Goal: Information Seeking & Learning: Compare options

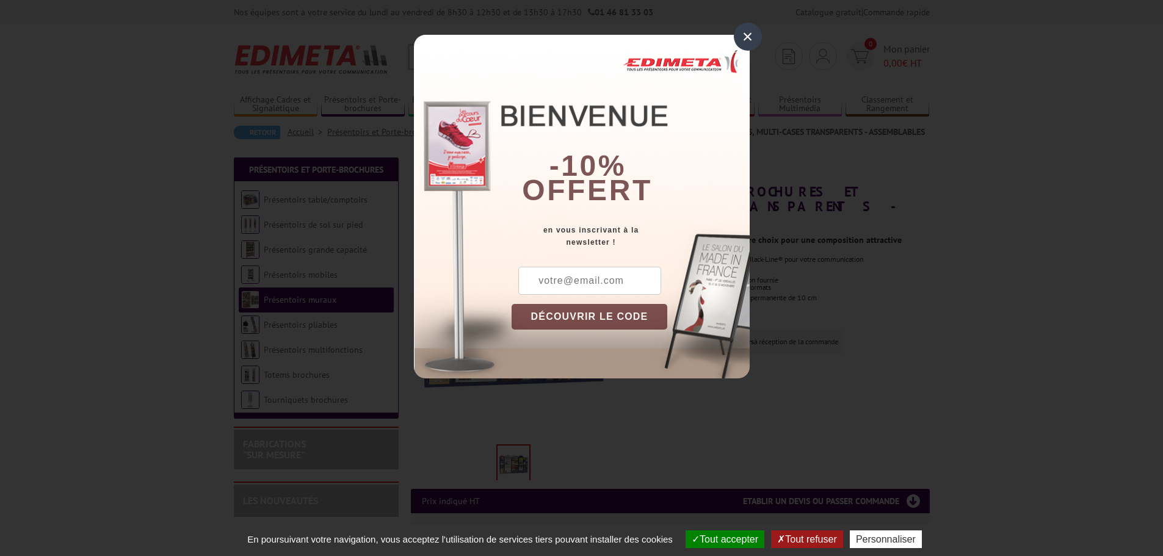
click at [748, 36] on div "×" at bounding box center [748, 37] width 28 height 28
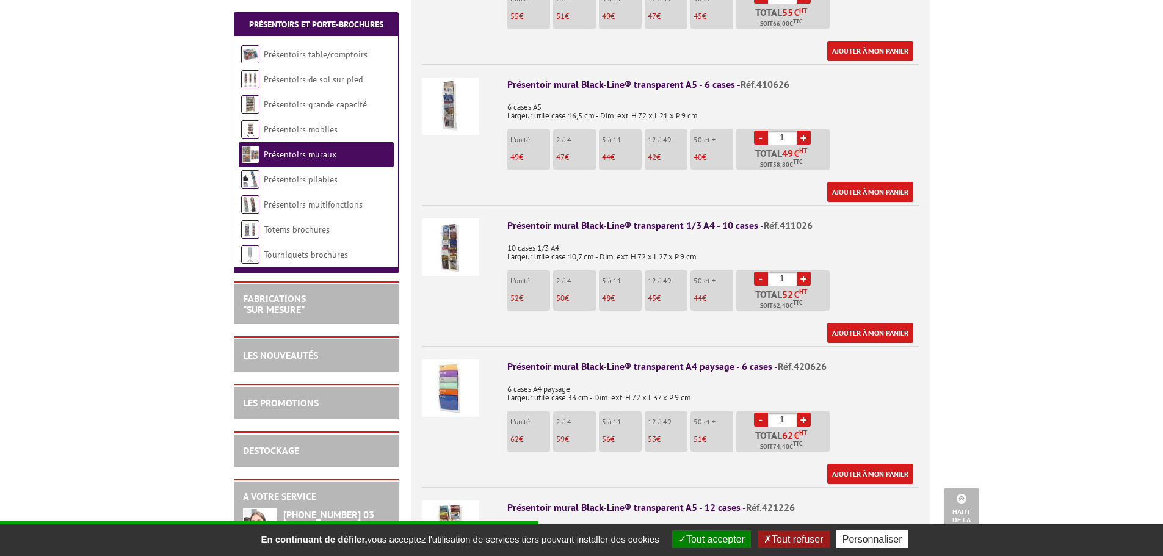
scroll to position [611, 0]
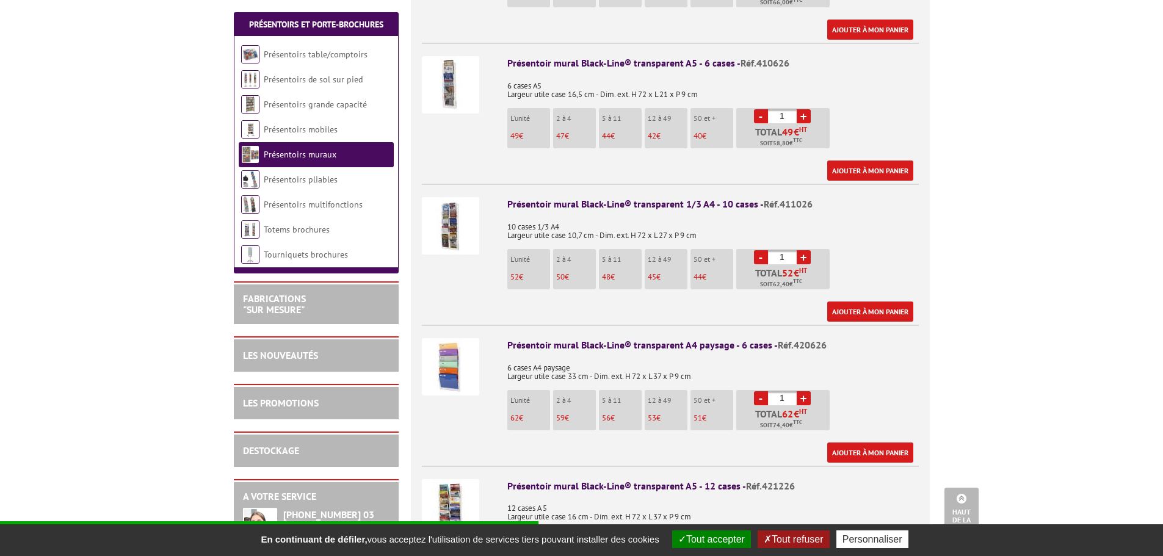
click at [456, 360] on img at bounding box center [450, 366] width 57 height 57
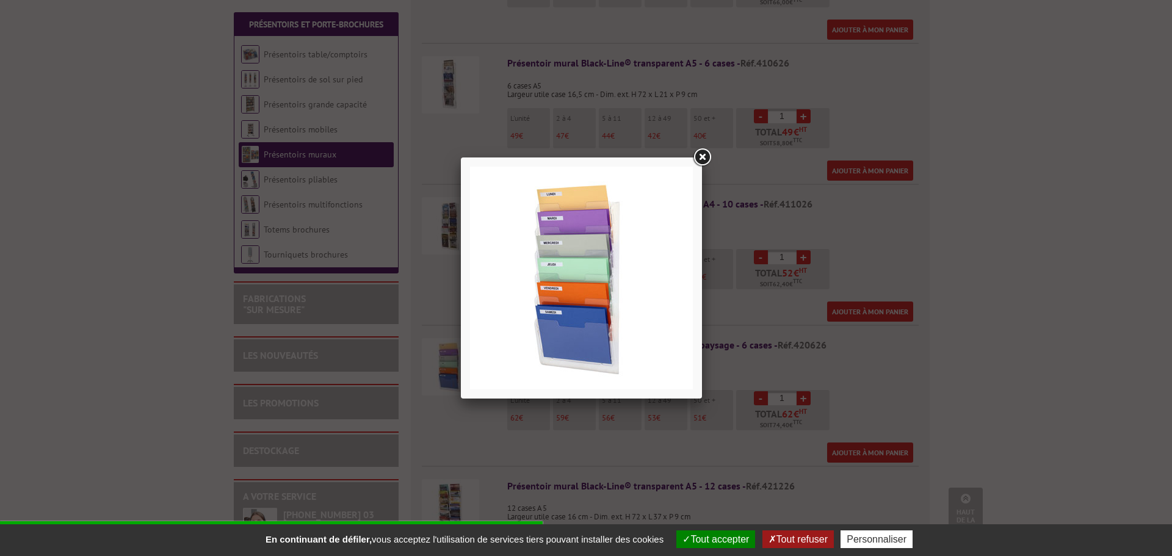
click at [702, 159] on link at bounding box center [702, 158] width 22 height 22
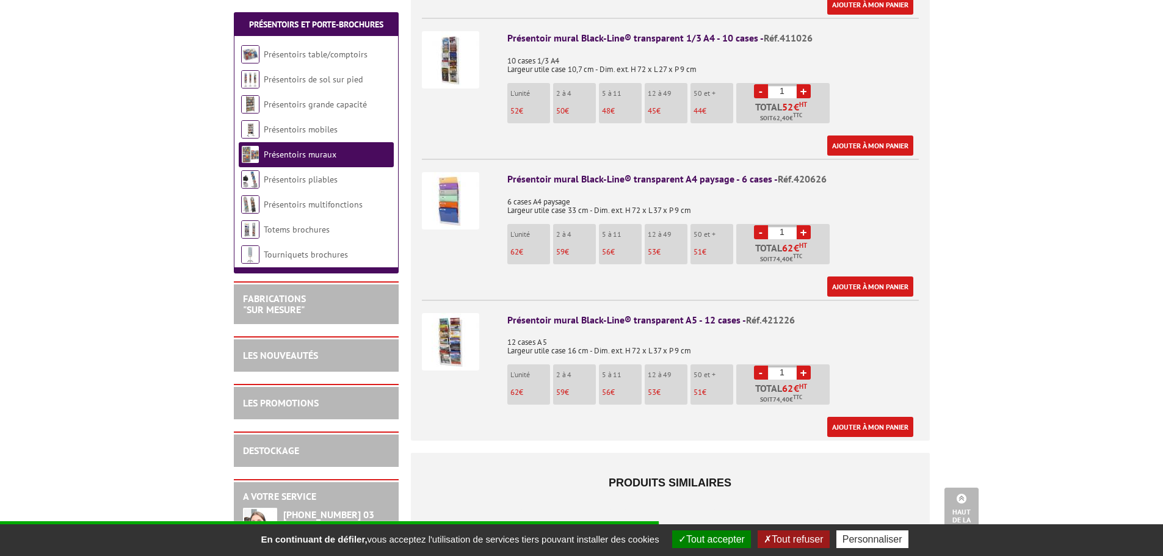
scroll to position [794, 0]
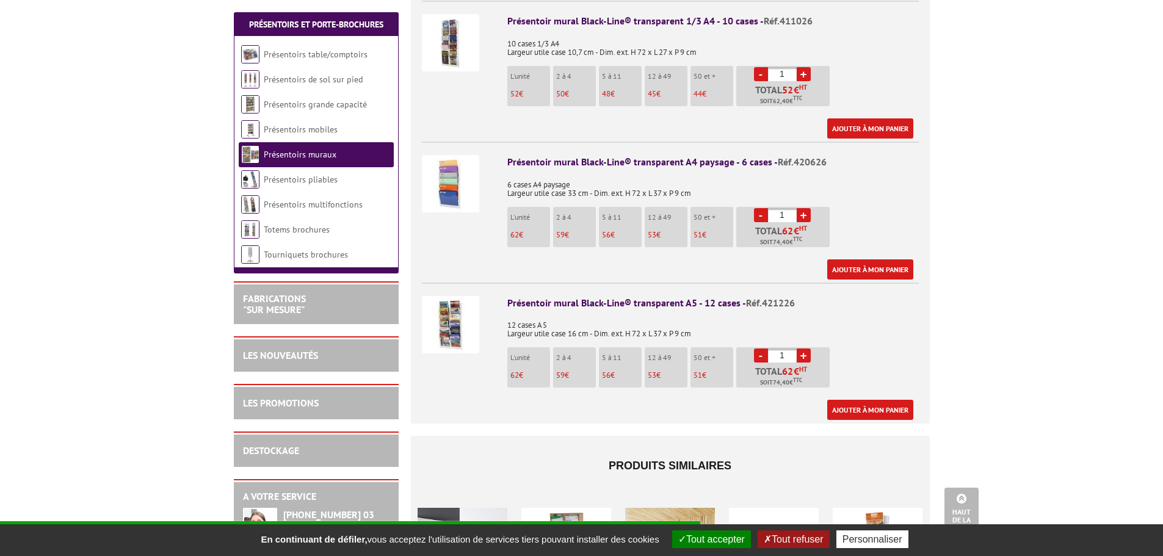
click at [453, 307] on img at bounding box center [450, 324] width 57 height 57
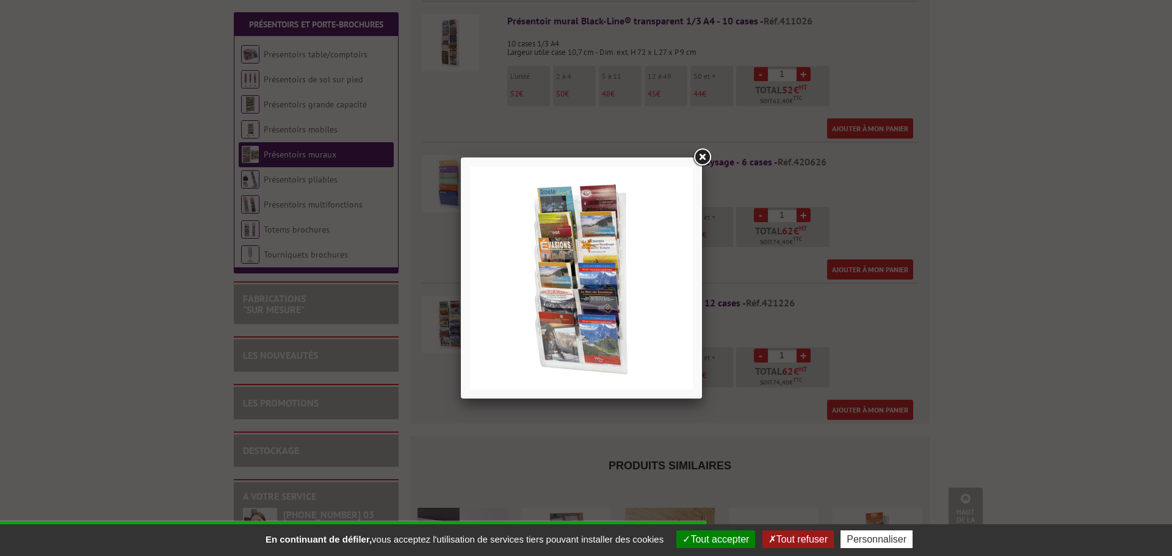
click at [595, 275] on img at bounding box center [581, 278] width 223 height 223
click at [708, 158] on link at bounding box center [702, 158] width 22 height 22
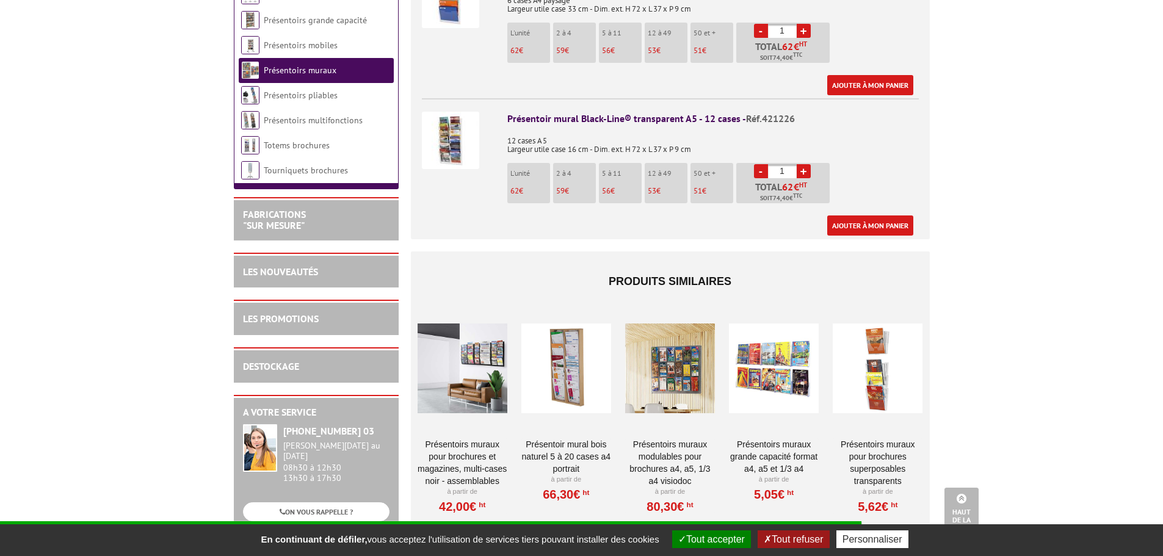
scroll to position [1038, 0]
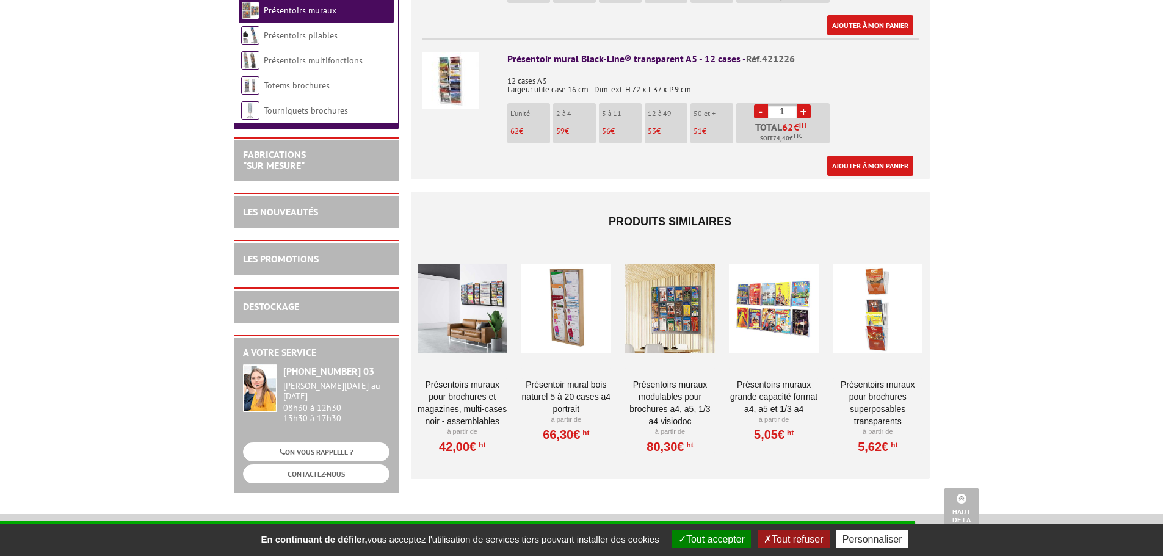
click at [493, 288] on div at bounding box center [463, 308] width 90 height 122
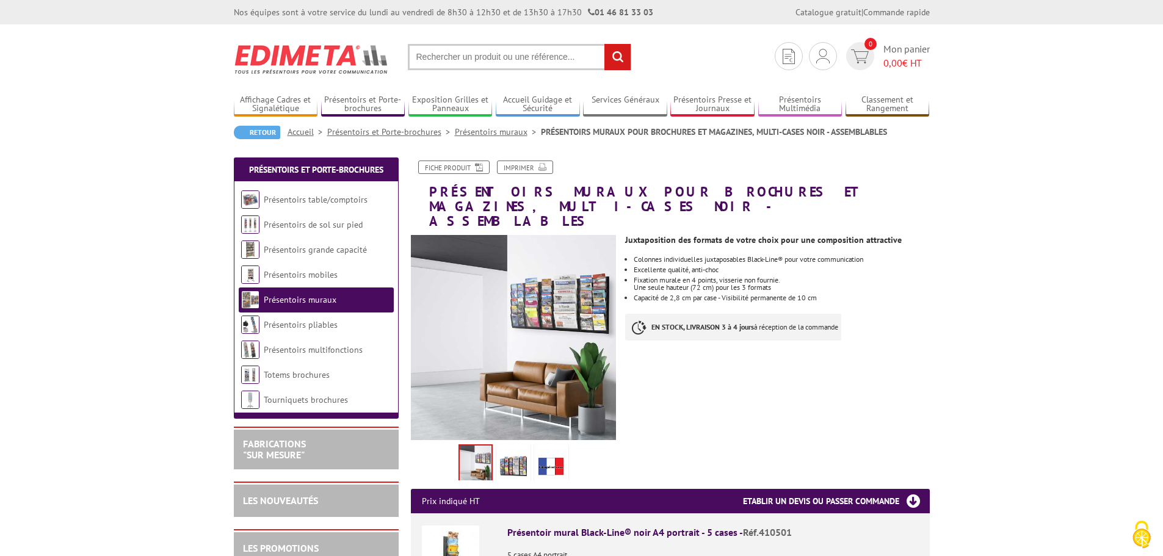
click at [545, 287] on img at bounding box center [514, 338] width 206 height 206
click at [564, 300] on img at bounding box center [514, 338] width 206 height 206
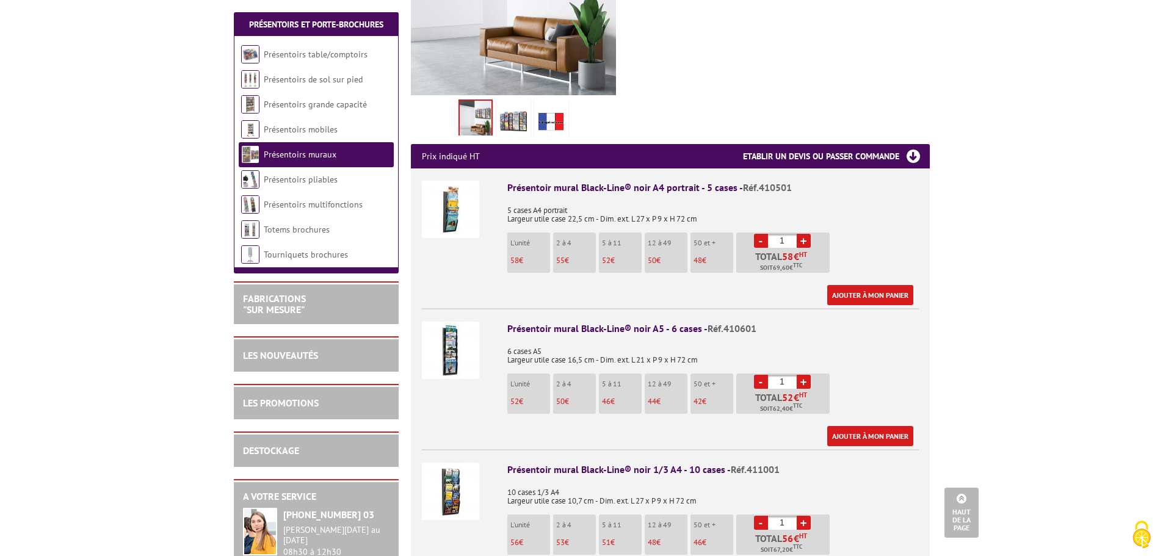
scroll to position [366, 0]
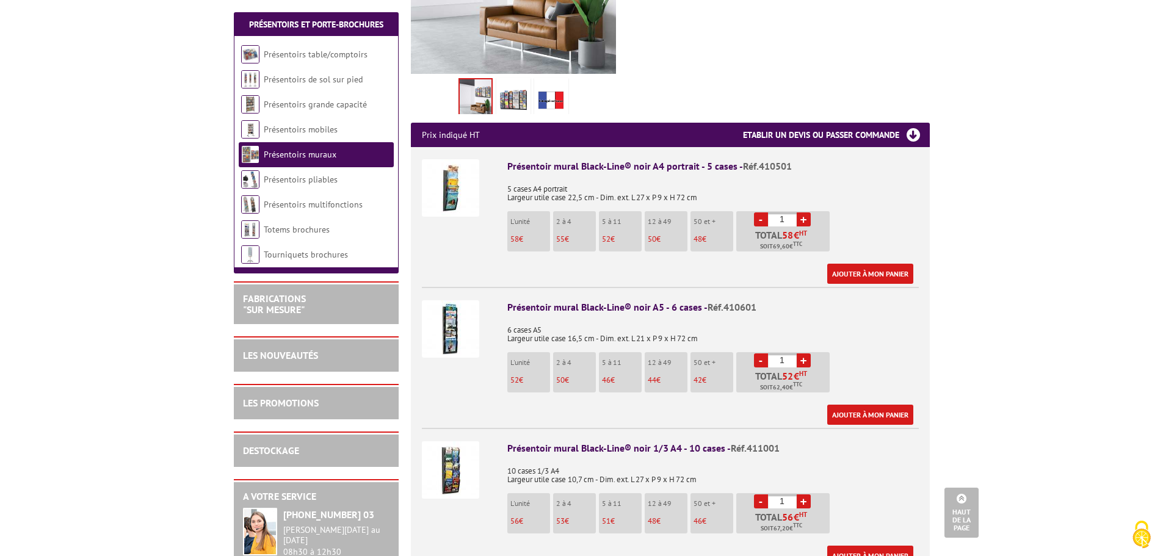
click at [462, 313] on img at bounding box center [450, 328] width 57 height 57
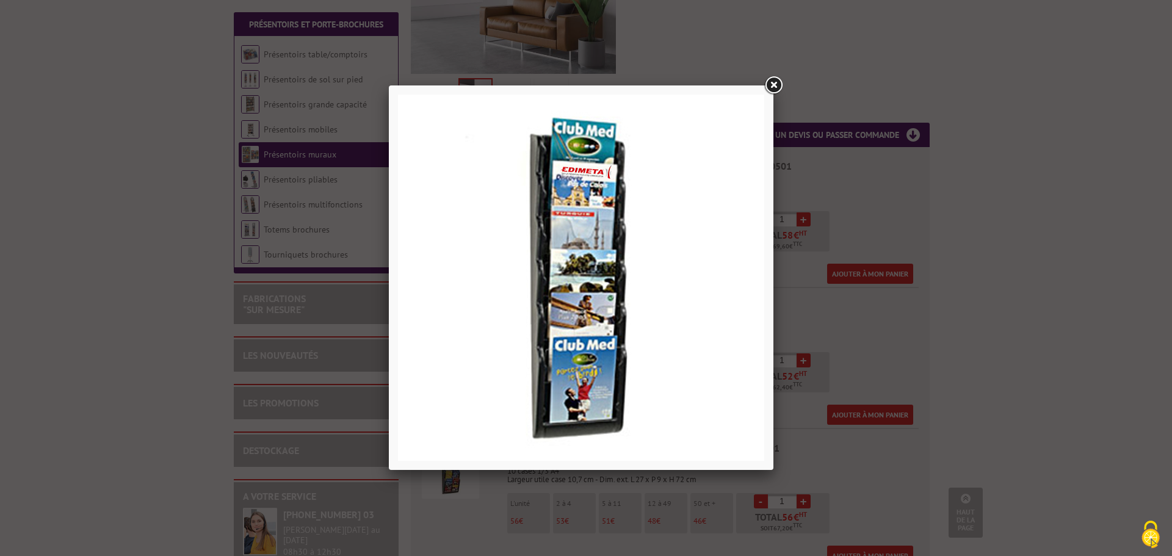
click at [772, 87] on link at bounding box center [774, 85] width 22 height 22
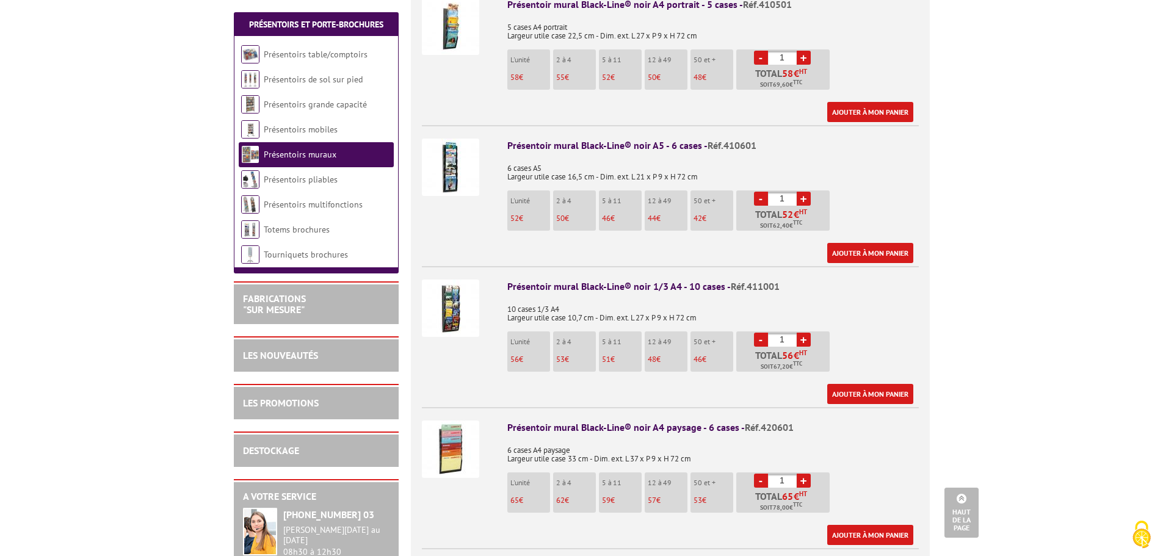
scroll to position [550, 0]
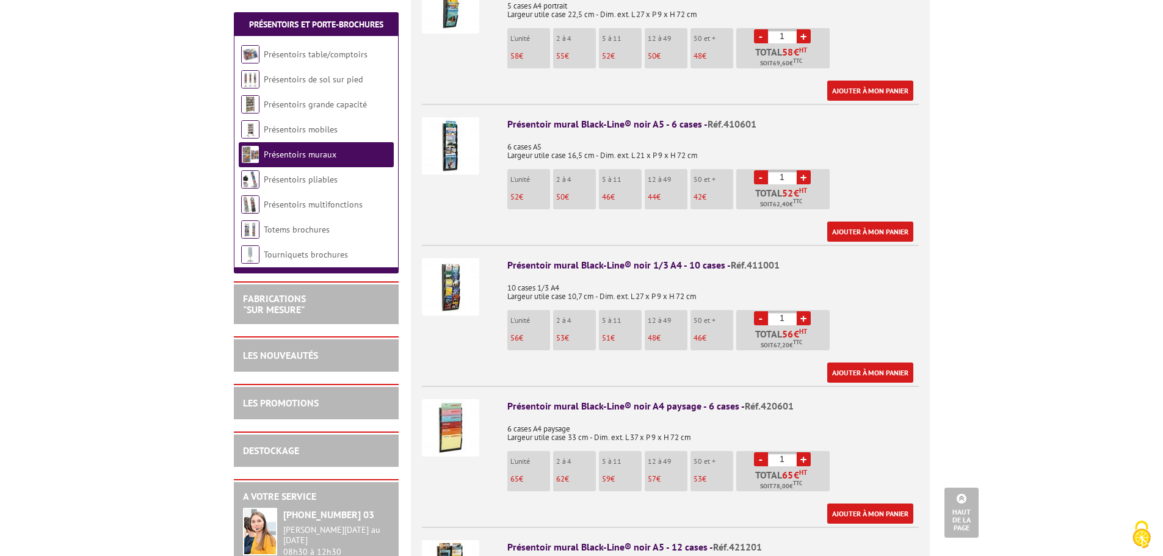
click at [459, 410] on img at bounding box center [450, 427] width 57 height 57
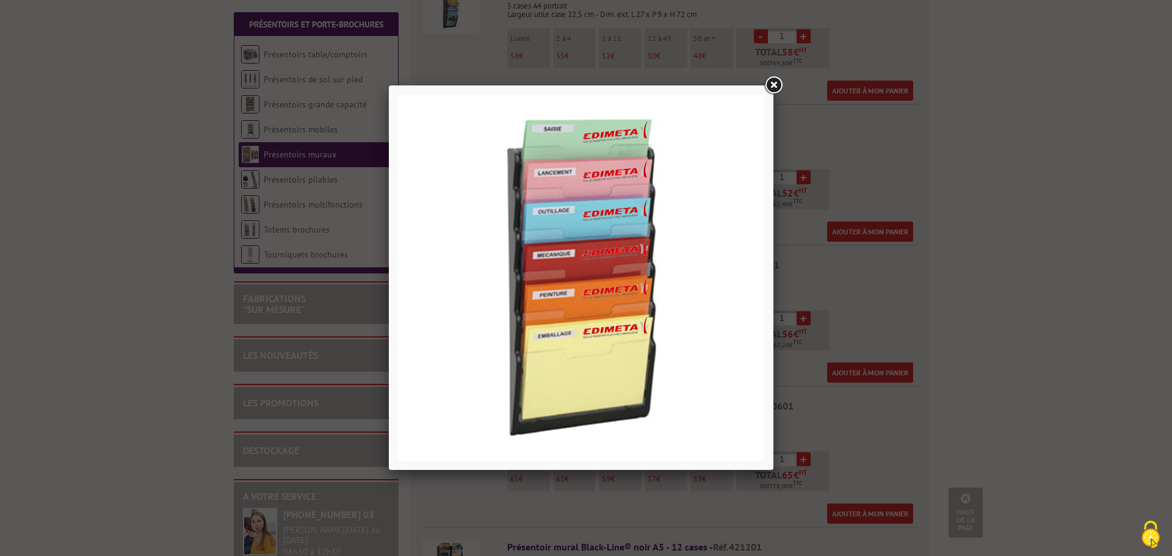
click at [771, 89] on link at bounding box center [774, 85] width 22 height 22
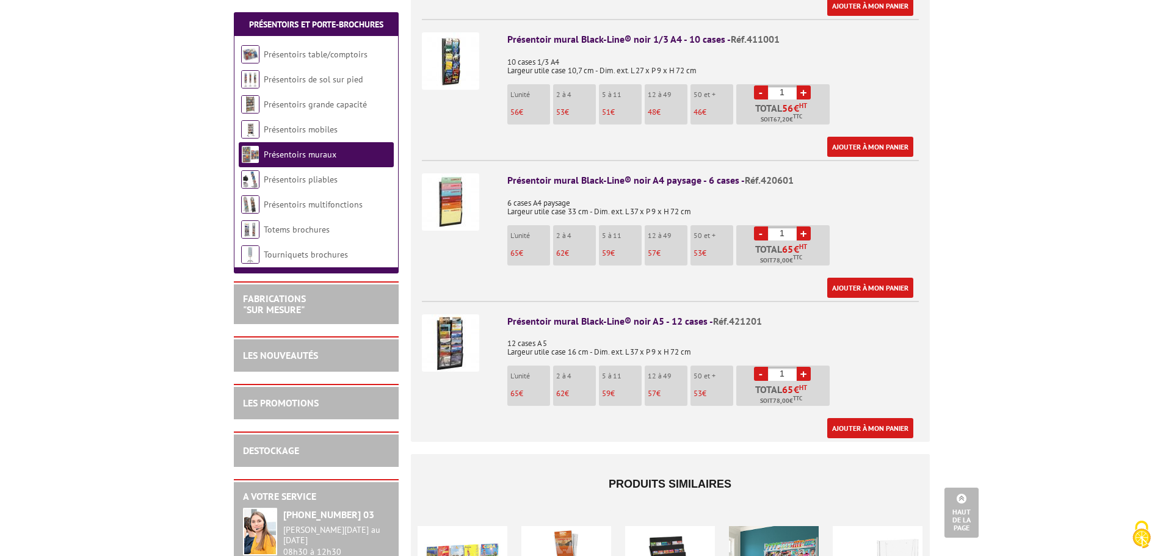
scroll to position [794, 0]
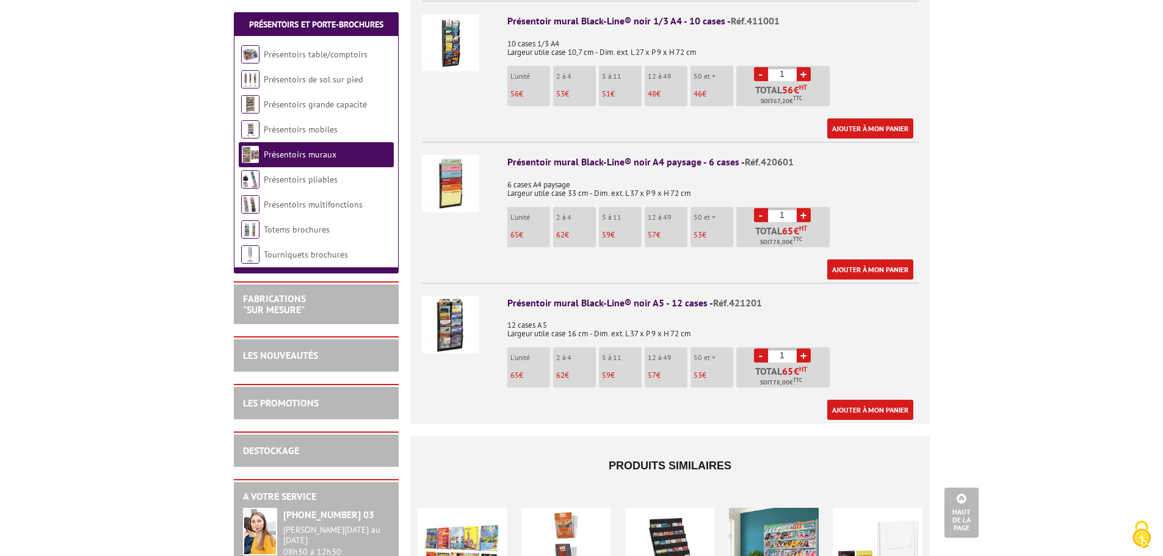
click at [452, 314] on img at bounding box center [450, 324] width 57 height 57
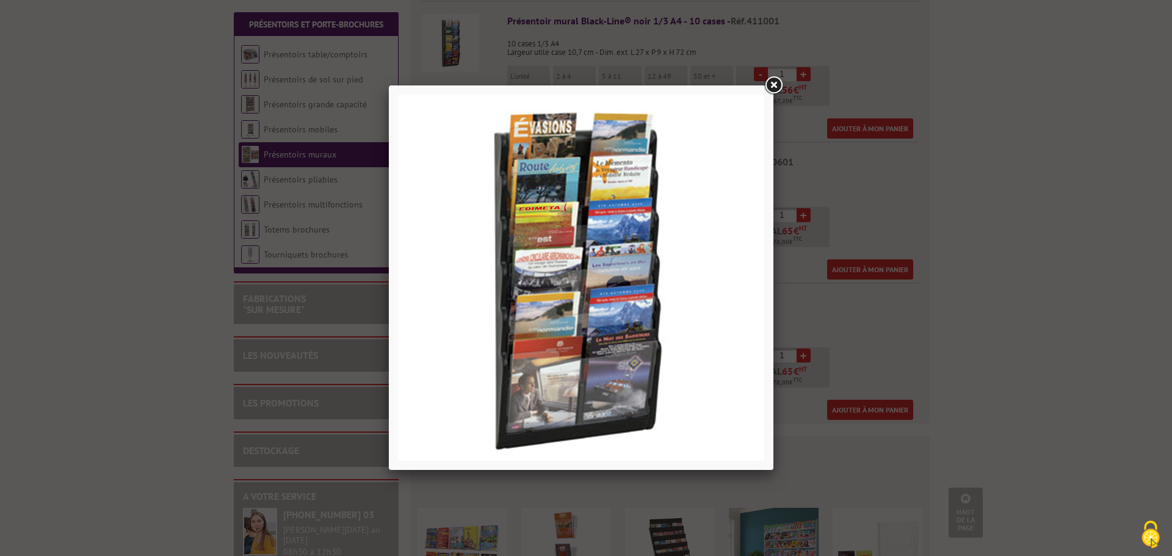
click at [773, 82] on link at bounding box center [774, 85] width 22 height 22
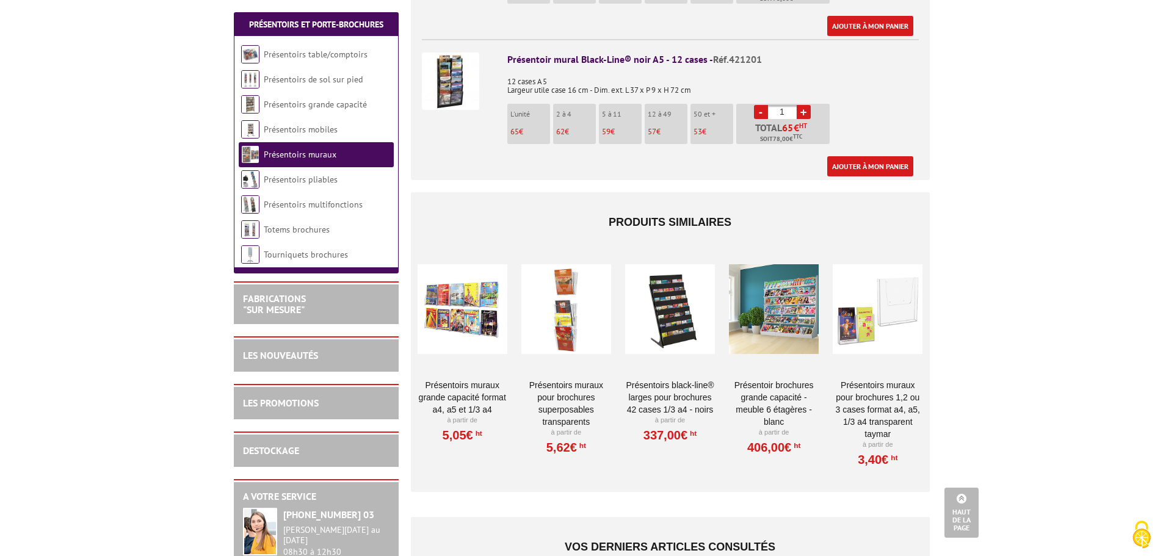
scroll to position [1038, 0]
click at [675, 315] on div at bounding box center [670, 308] width 90 height 122
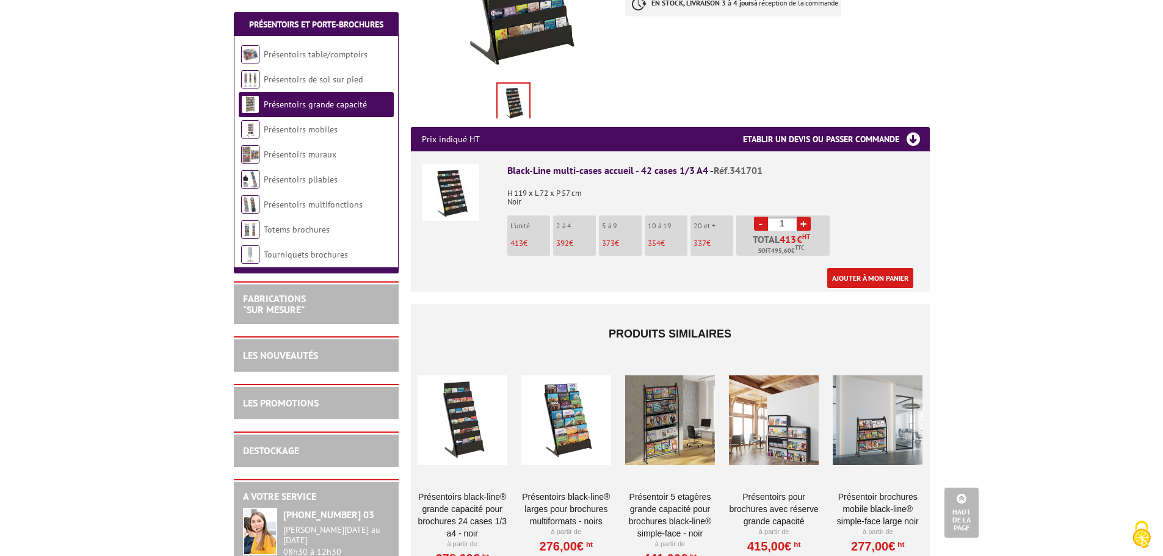
scroll to position [366, 0]
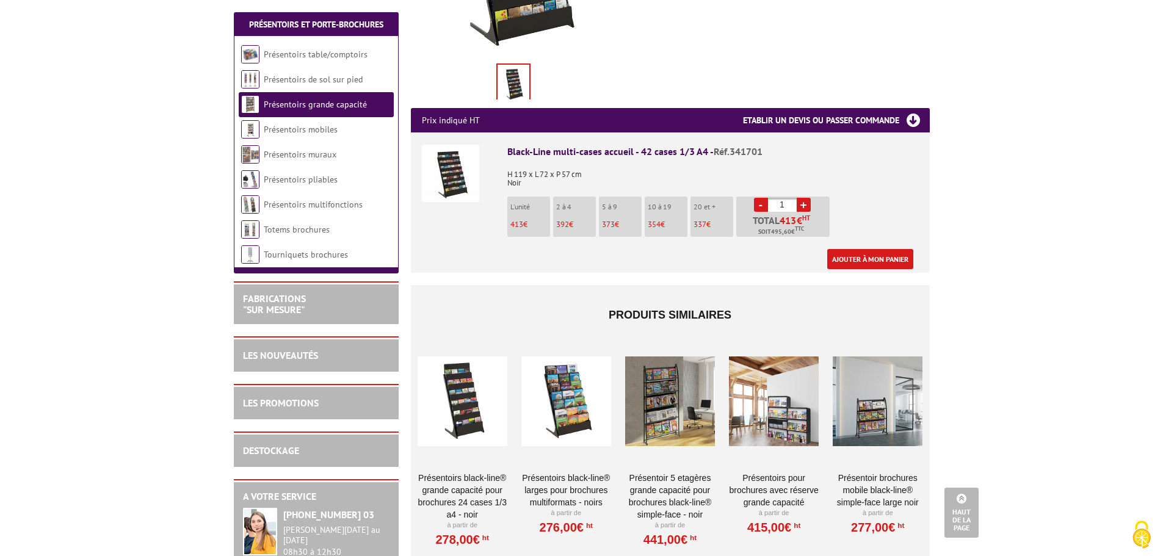
click at [659, 389] on div at bounding box center [670, 402] width 90 height 122
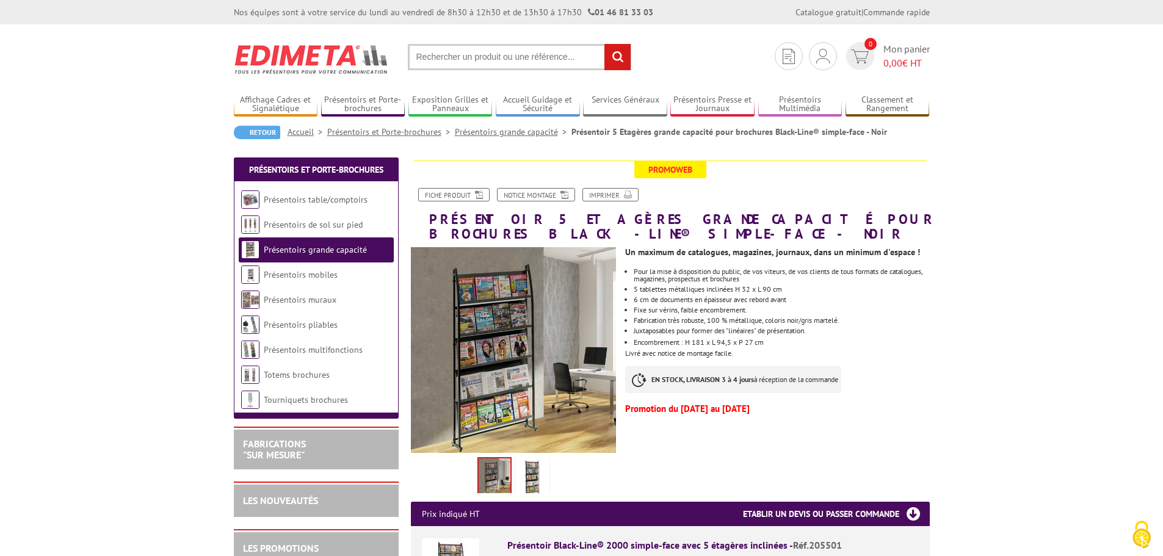
click at [537, 478] on img at bounding box center [532, 479] width 29 height 38
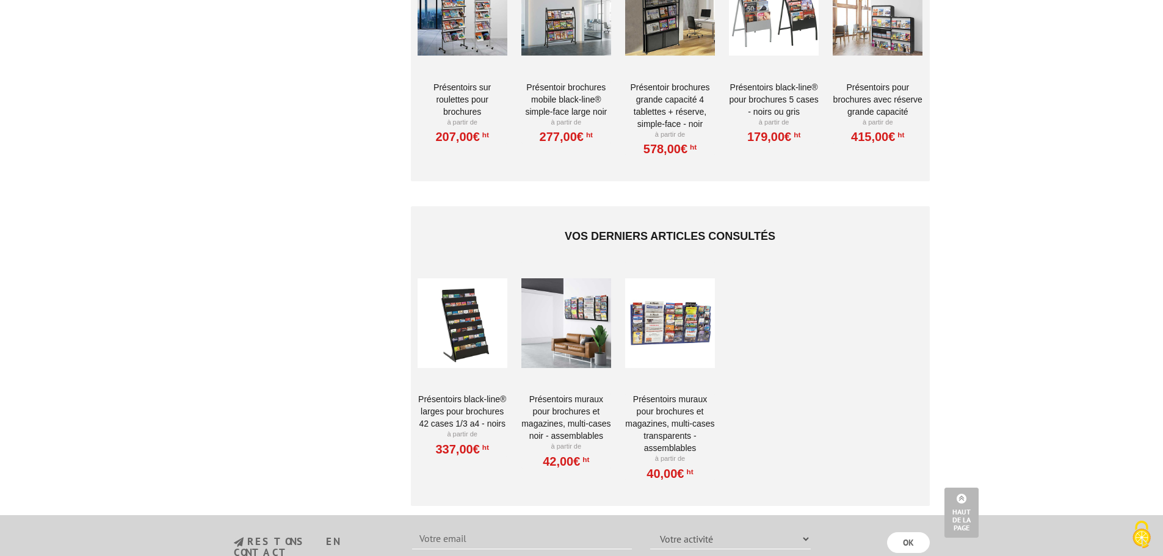
scroll to position [794, 0]
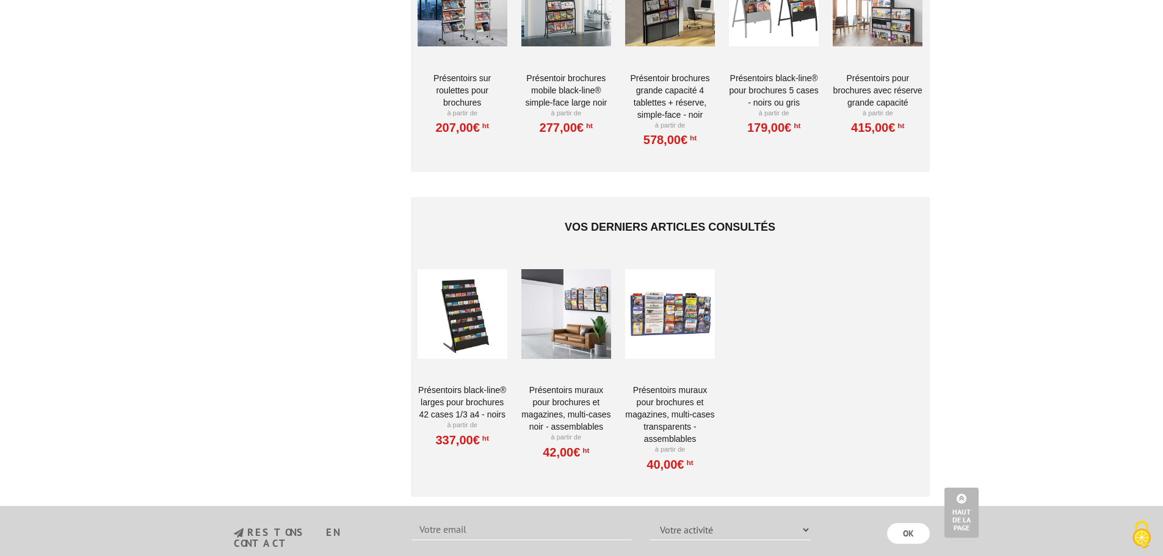
click at [667, 329] on div at bounding box center [670, 314] width 90 height 122
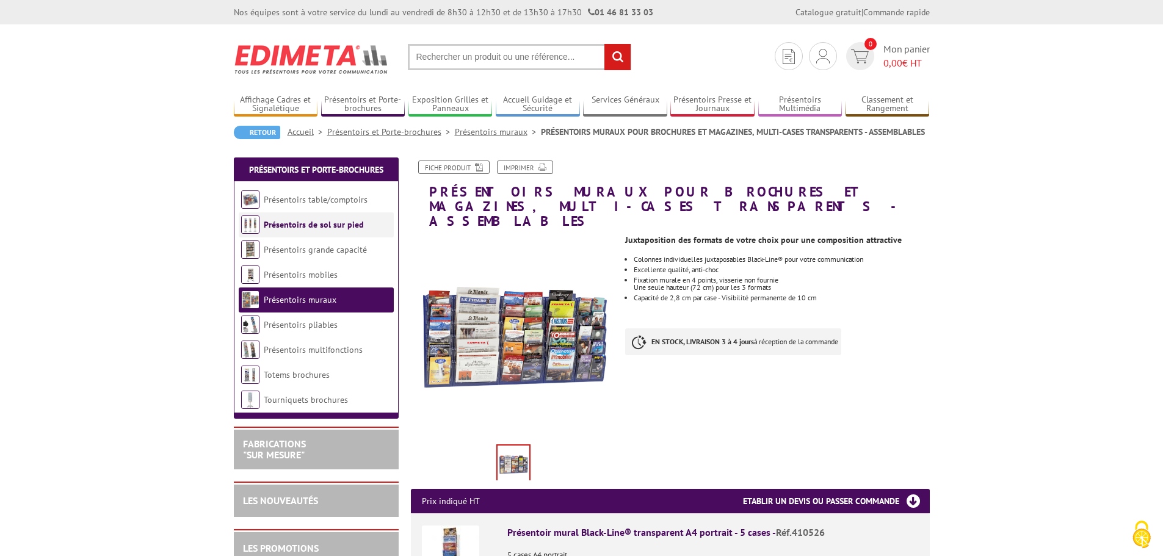
click at [251, 227] on img at bounding box center [250, 225] width 18 height 18
click at [255, 203] on img at bounding box center [250, 200] width 18 height 18
click at [244, 202] on img at bounding box center [250, 200] width 18 height 18
click at [251, 400] on img at bounding box center [250, 400] width 18 height 18
click at [251, 374] on img at bounding box center [250, 375] width 18 height 18
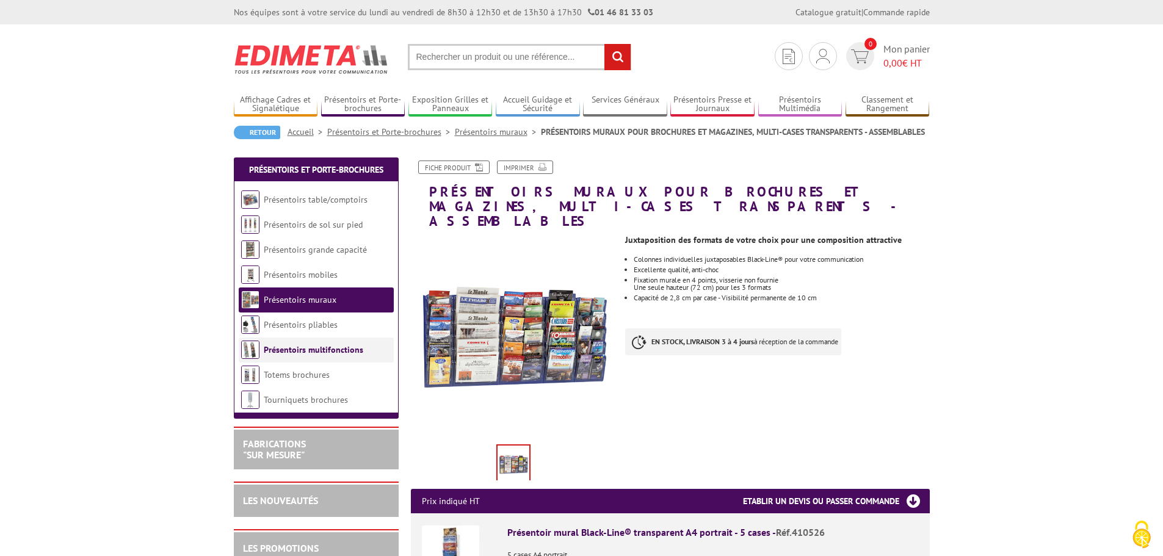
click at [288, 347] on link "Présentoirs multifonctions" at bounding box center [314, 349] width 100 height 11
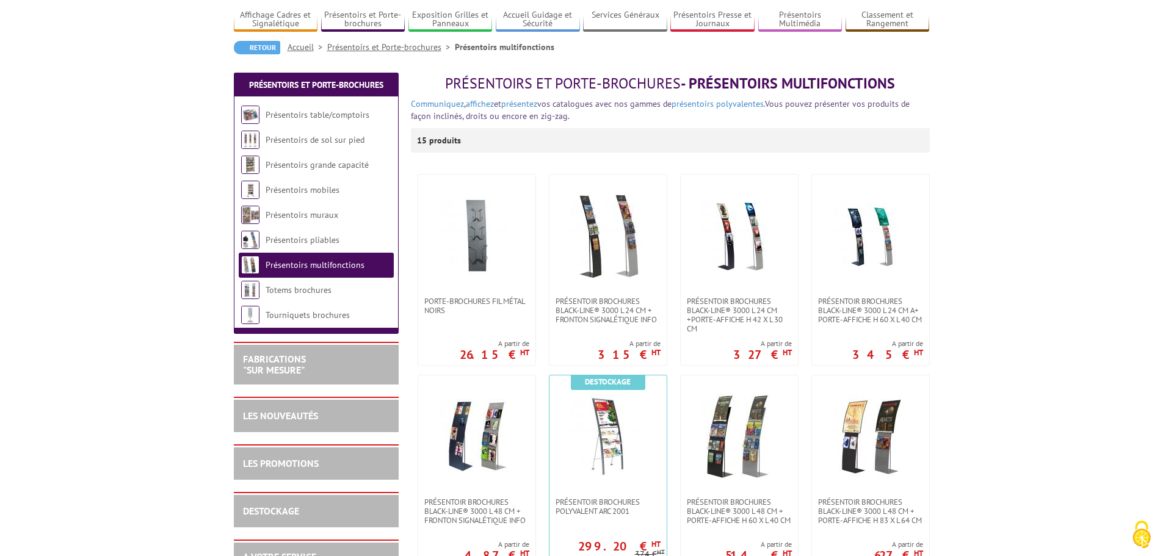
scroll to position [122, 0]
